Goal: Information Seeking & Learning: Learn about a topic

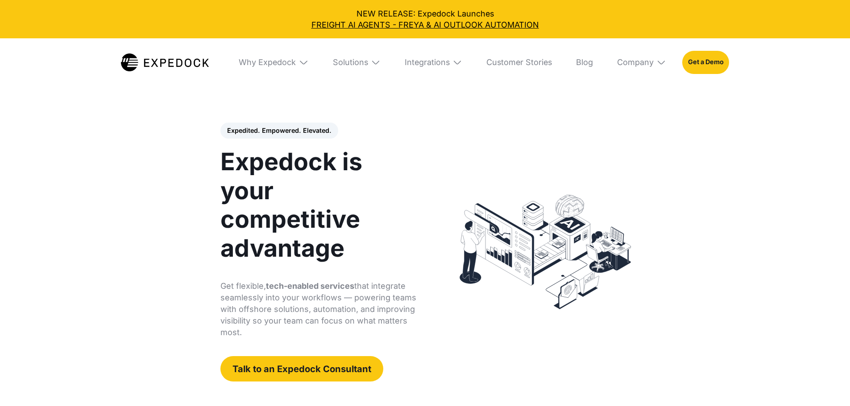
select select
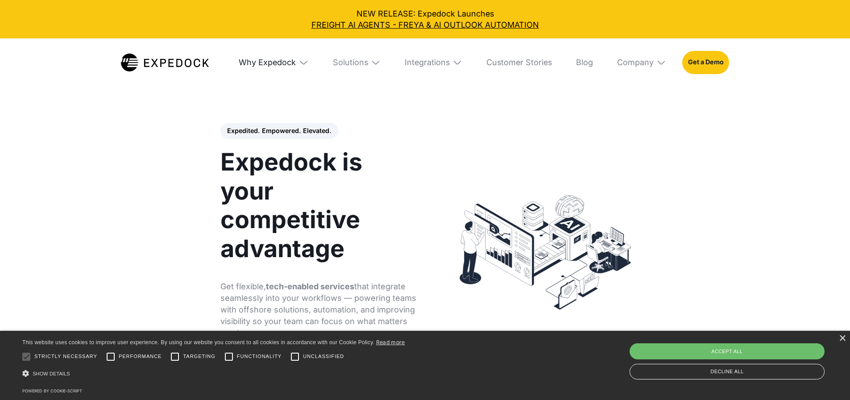
click at [242, 66] on div "Why Expedock" at bounding box center [267, 63] width 57 height 10
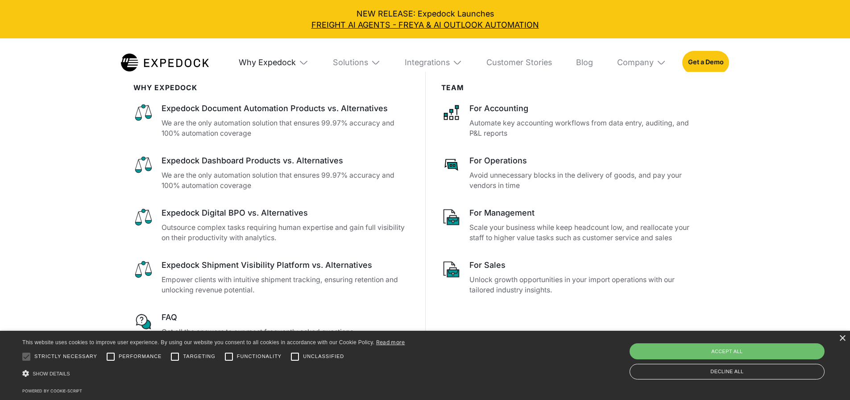
click at [242, 66] on div "Why Expedock" at bounding box center [267, 63] width 57 height 10
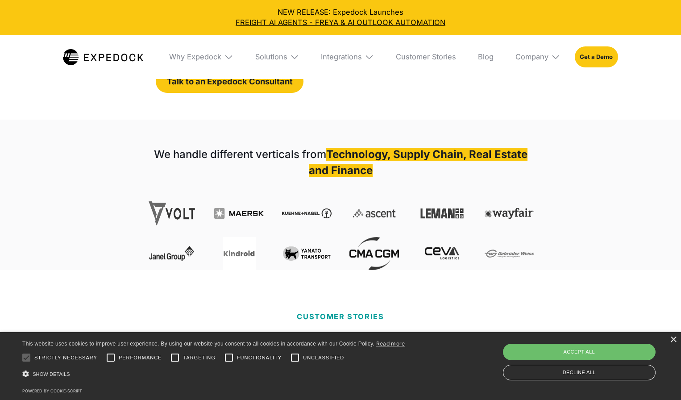
scroll to position [268, 0]
click at [355, 151] on strong "Technology, Supply Chain, Real Estate and Finance" at bounding box center [418, 161] width 219 height 29
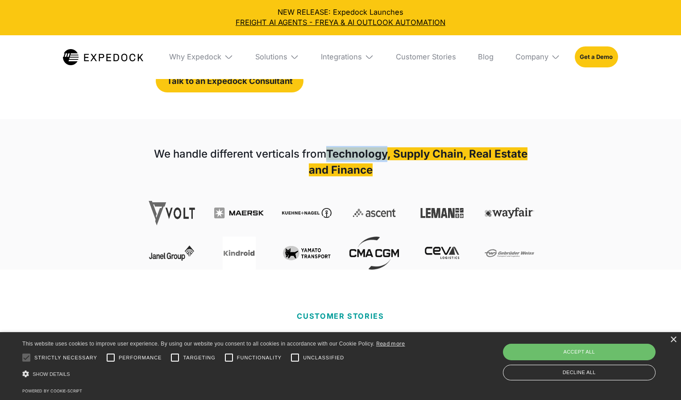
click at [355, 151] on strong "Technology, Supply Chain, Real Estate and Finance" at bounding box center [418, 161] width 219 height 29
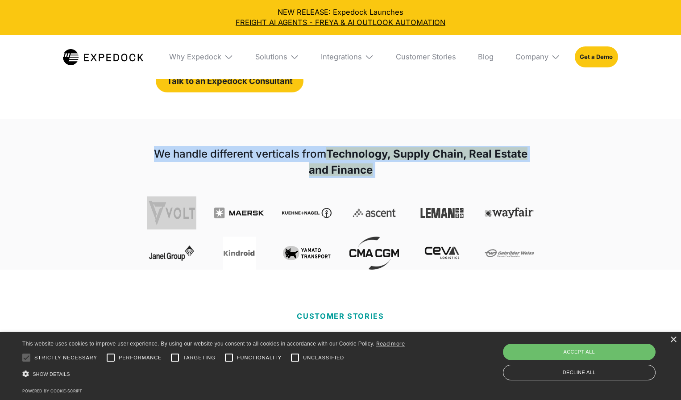
click at [355, 151] on strong "Technology, Supply Chain, Real Estate and Finance" at bounding box center [418, 161] width 219 height 29
click at [355, 152] on strong "Technology, Supply Chain, Real Estate and Finance" at bounding box center [418, 161] width 219 height 29
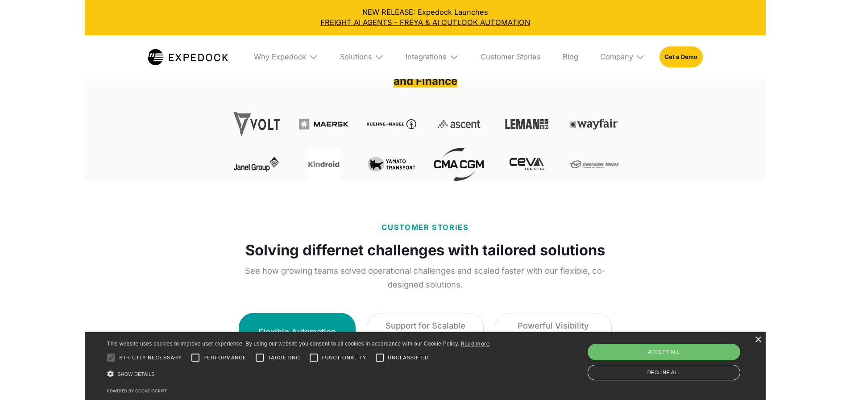
scroll to position [357, 0]
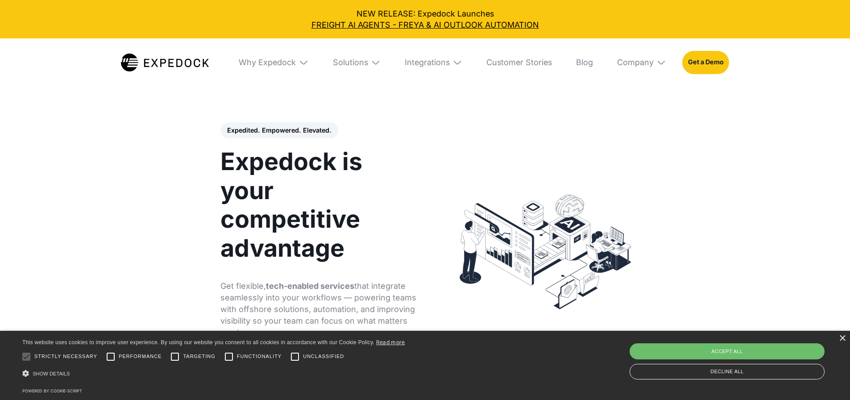
scroll to position [0, 0]
click at [267, 219] on h1 "Expedock is your competitive advantage" at bounding box center [319, 205] width 198 height 115
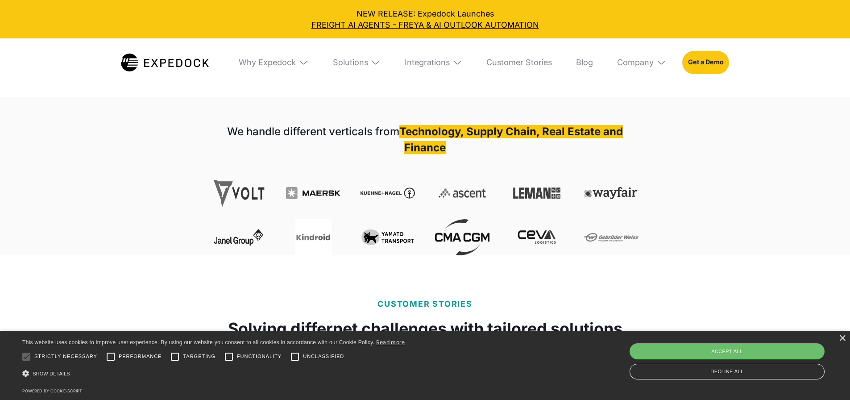
scroll to position [312, 0]
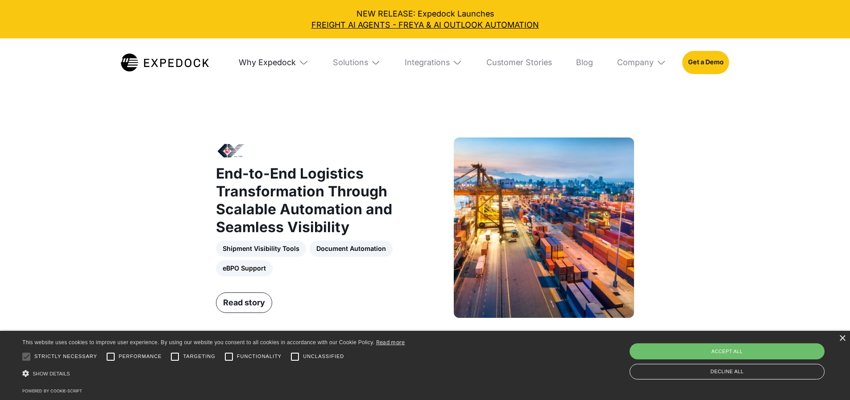
click at [259, 58] on div "Why Expedock" at bounding box center [267, 63] width 57 height 10
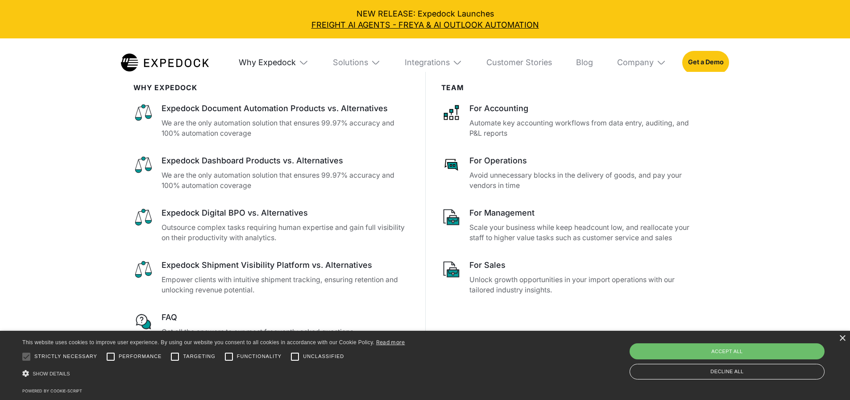
scroll to position [892, 0]
click at [359, 67] on div "Solutions" at bounding box center [350, 63] width 35 height 10
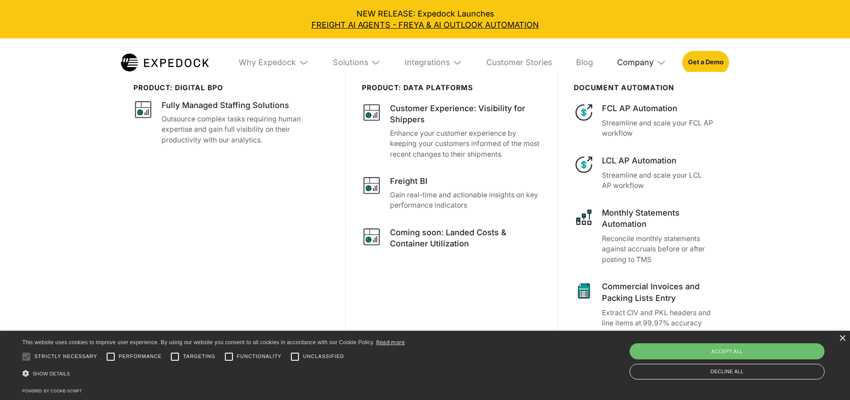
click at [653, 64] on div "Company" at bounding box center [635, 63] width 37 height 10
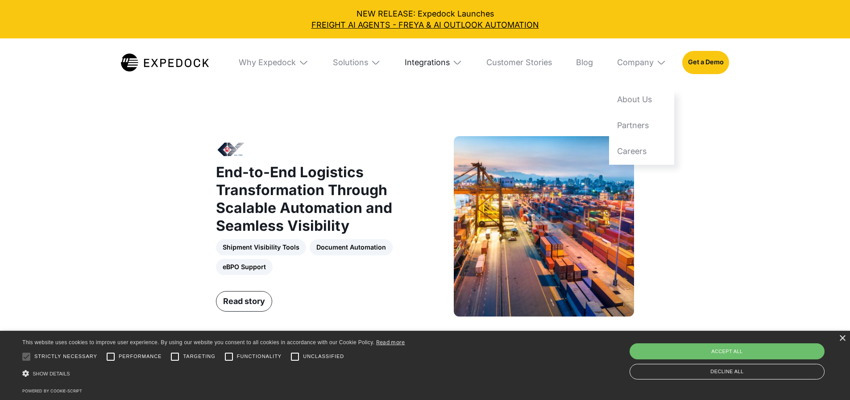
click at [425, 61] on div "Integrations" at bounding box center [427, 63] width 45 height 10
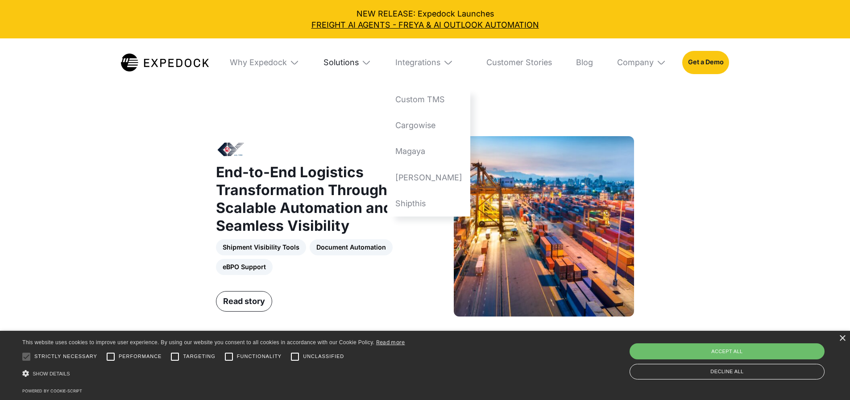
click at [346, 61] on div "Solutions" at bounding box center [340, 63] width 35 height 10
